Goal: Feedback & Contribution: Leave review/rating

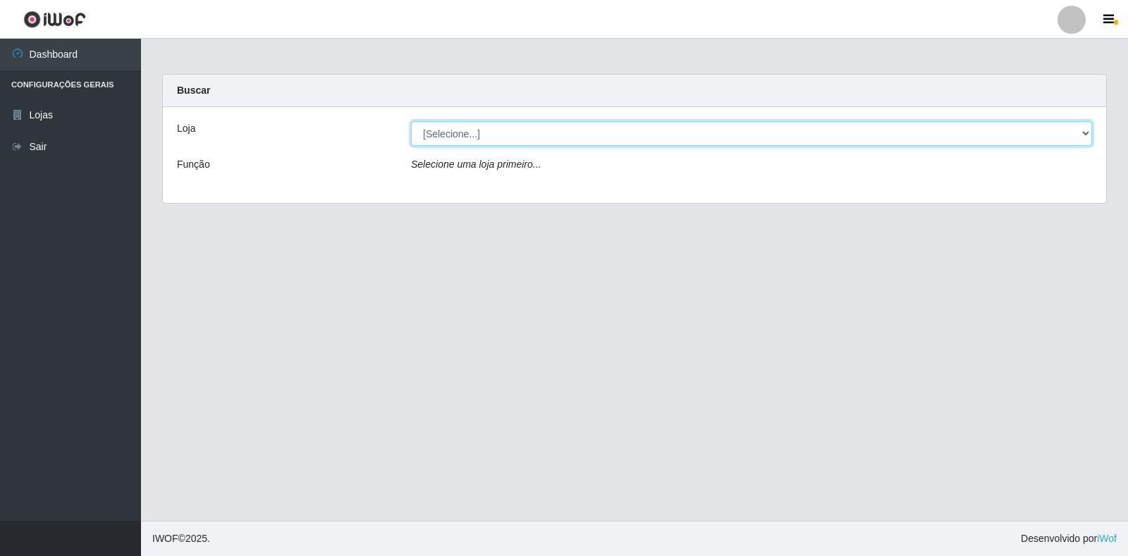
click at [588, 128] on select "[Selecione...] Atacado Vem - Loja 30 Laranjeiras Velha" at bounding box center [751, 133] width 681 height 25
select select "495"
click at [411, 121] on select "[Selecione...] Atacado Vem - Loja 30 Laranjeiras Velha" at bounding box center [751, 133] width 681 height 25
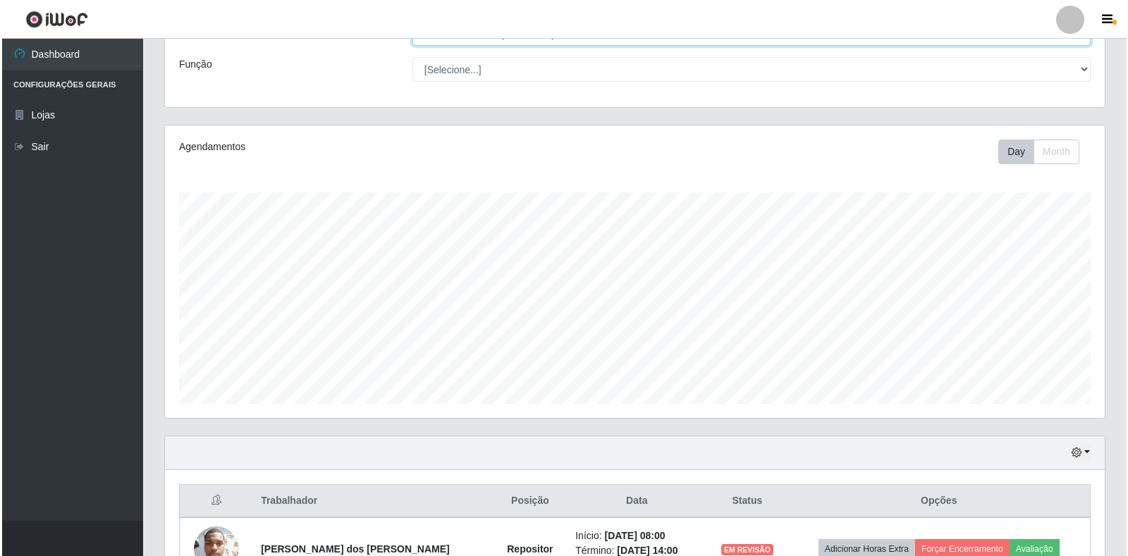
scroll to position [192, 0]
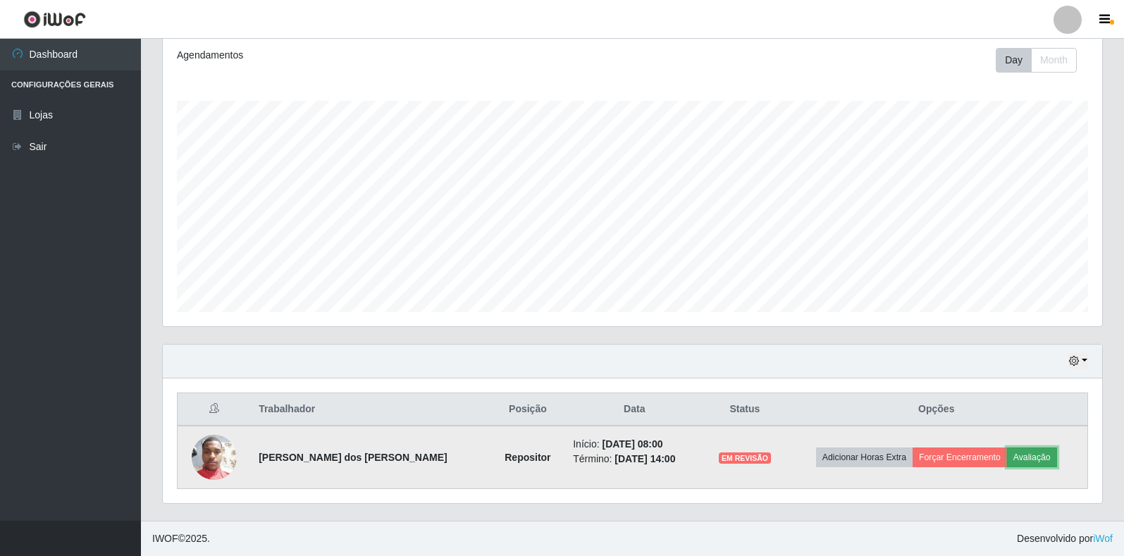
click at [1035, 454] on button "Avaliação" at bounding box center [1032, 457] width 50 height 20
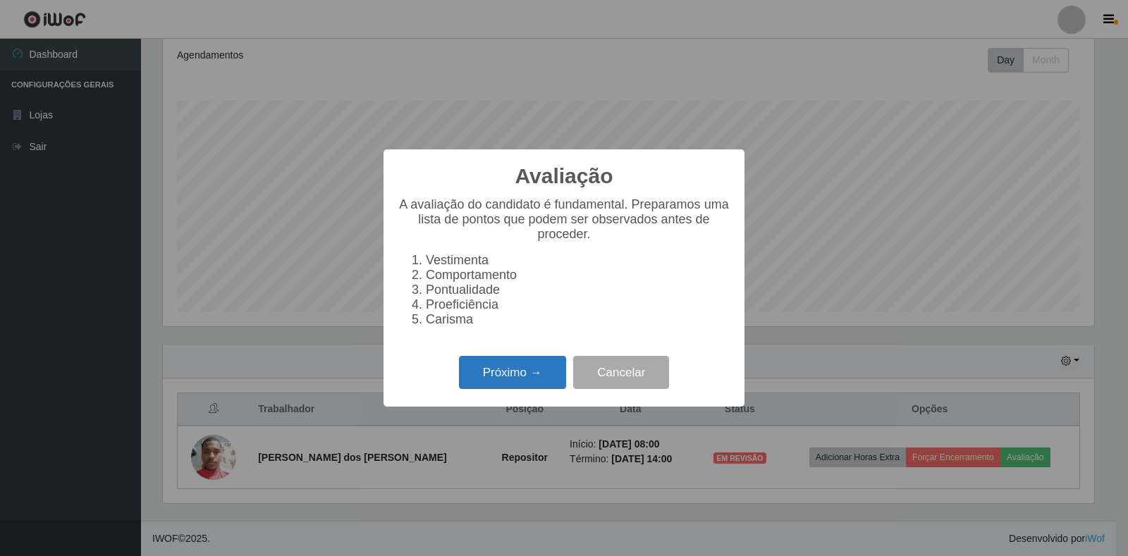
click at [543, 383] on button "Próximo →" at bounding box center [512, 372] width 107 height 33
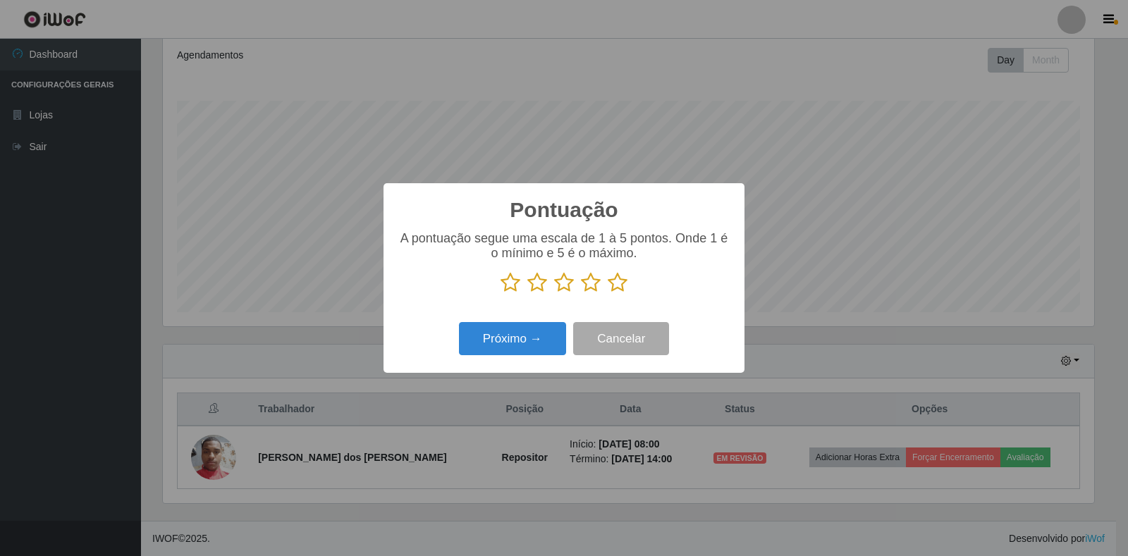
scroll to position [704413, 703774]
click at [597, 288] on icon at bounding box center [591, 282] width 20 height 21
click at [581, 293] on input "radio" at bounding box center [581, 293] width 0 height 0
click at [541, 330] on button "Próximo →" at bounding box center [512, 338] width 107 height 33
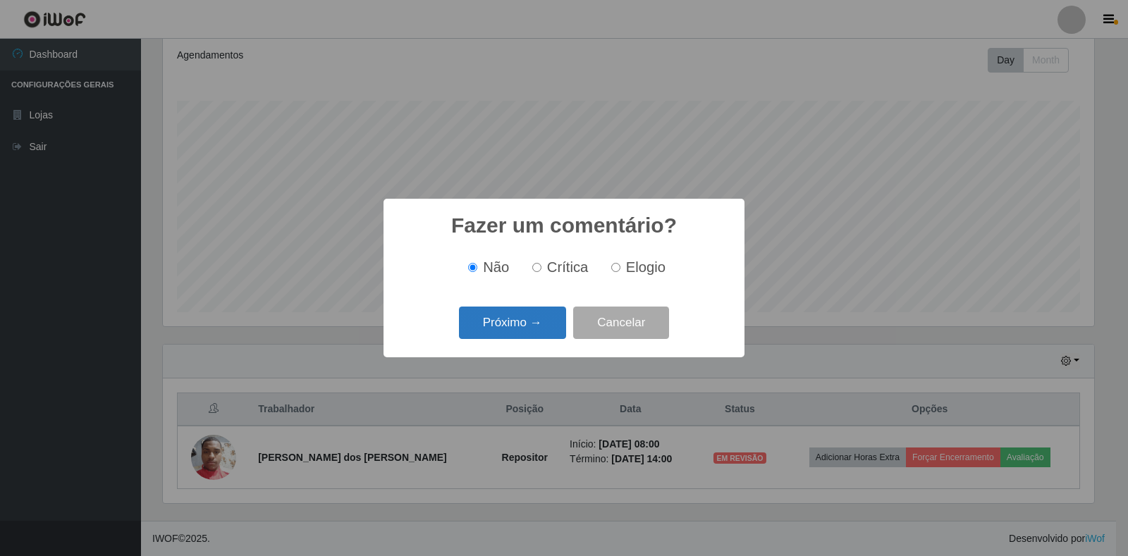
click at [539, 328] on button "Próximo →" at bounding box center [512, 323] width 107 height 33
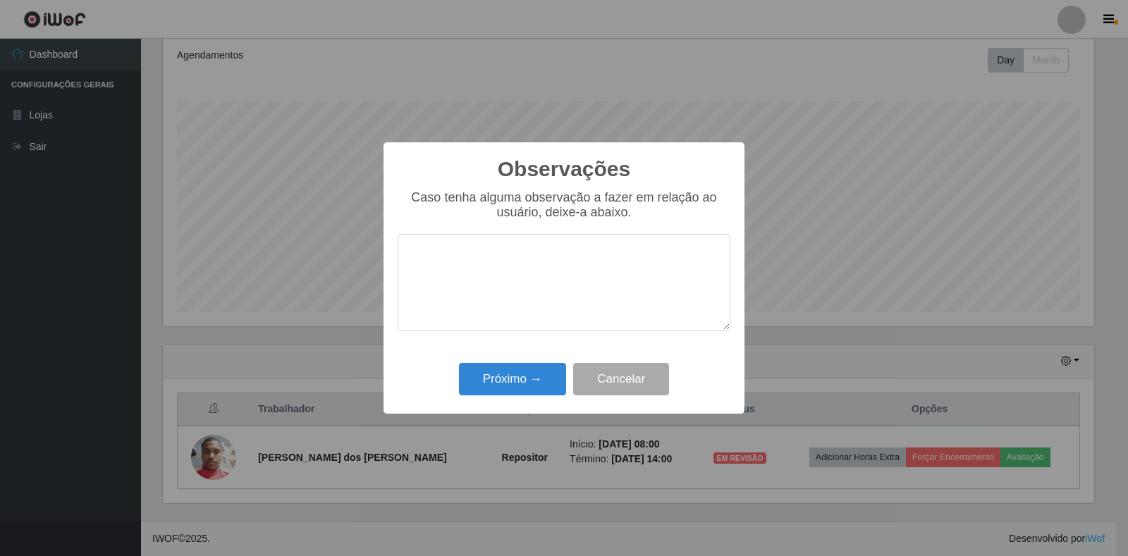
drag, startPoint x: 728, startPoint y: 493, endPoint x: 783, endPoint y: 493, distance: 55.0
click at [789, 507] on div "Observações × Caso tenha alguma observação a fazer em relação ao usuário, deixe…" at bounding box center [564, 278] width 1128 height 556
click at [510, 385] on button "Próximo →" at bounding box center [512, 379] width 107 height 33
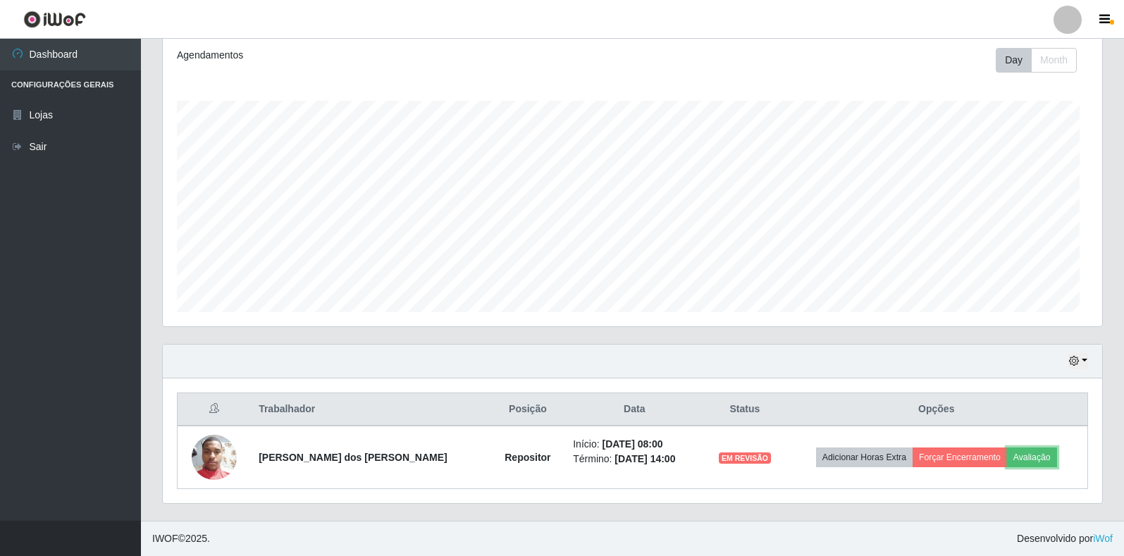
scroll to position [292, 939]
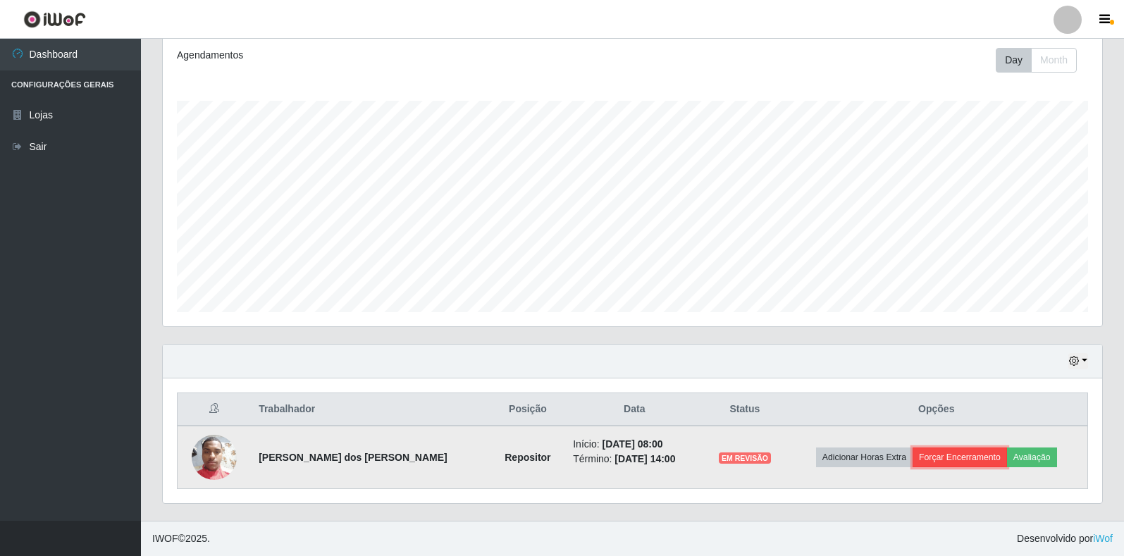
click at [974, 456] on button "Forçar Encerramento" at bounding box center [960, 457] width 94 height 20
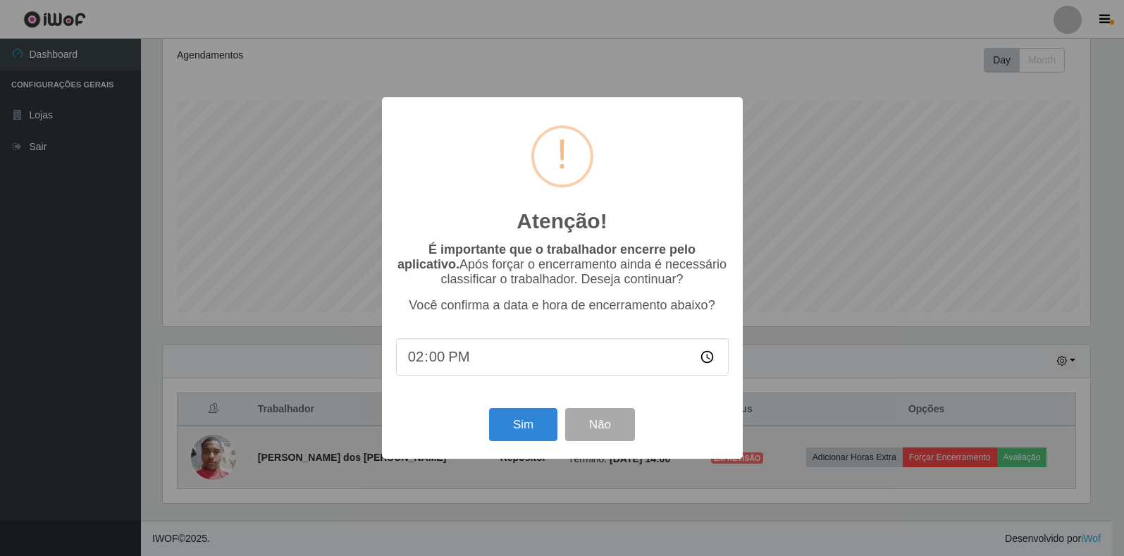
scroll to position [292, 931]
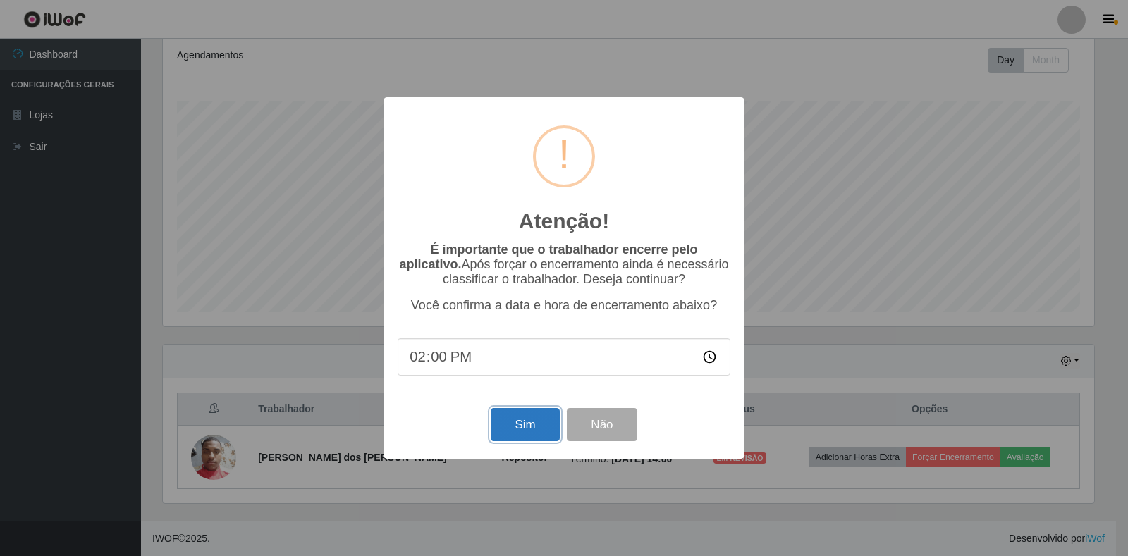
click at [530, 427] on button "Sim" at bounding box center [524, 424] width 68 height 33
